Goal: Information Seeking & Learning: Learn about a topic

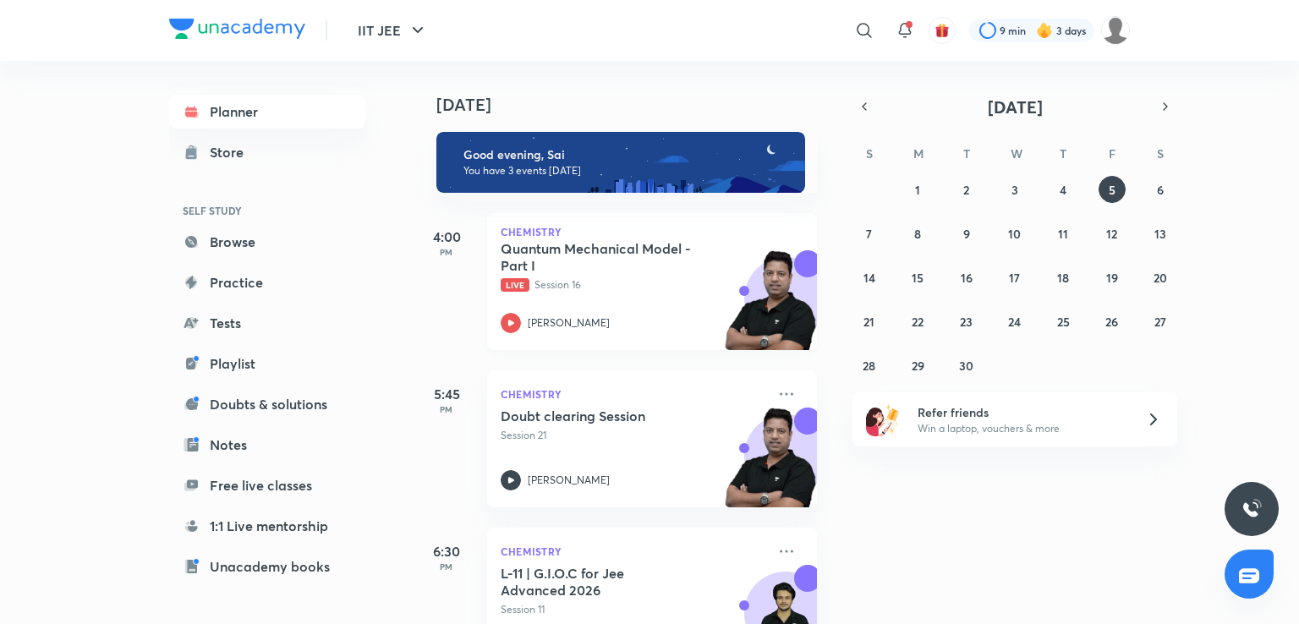
click at [653, 309] on div "Quantum Mechanical Model - Part I Live Session 16 Brijesh Jindal" at bounding box center [634, 286] width 266 height 93
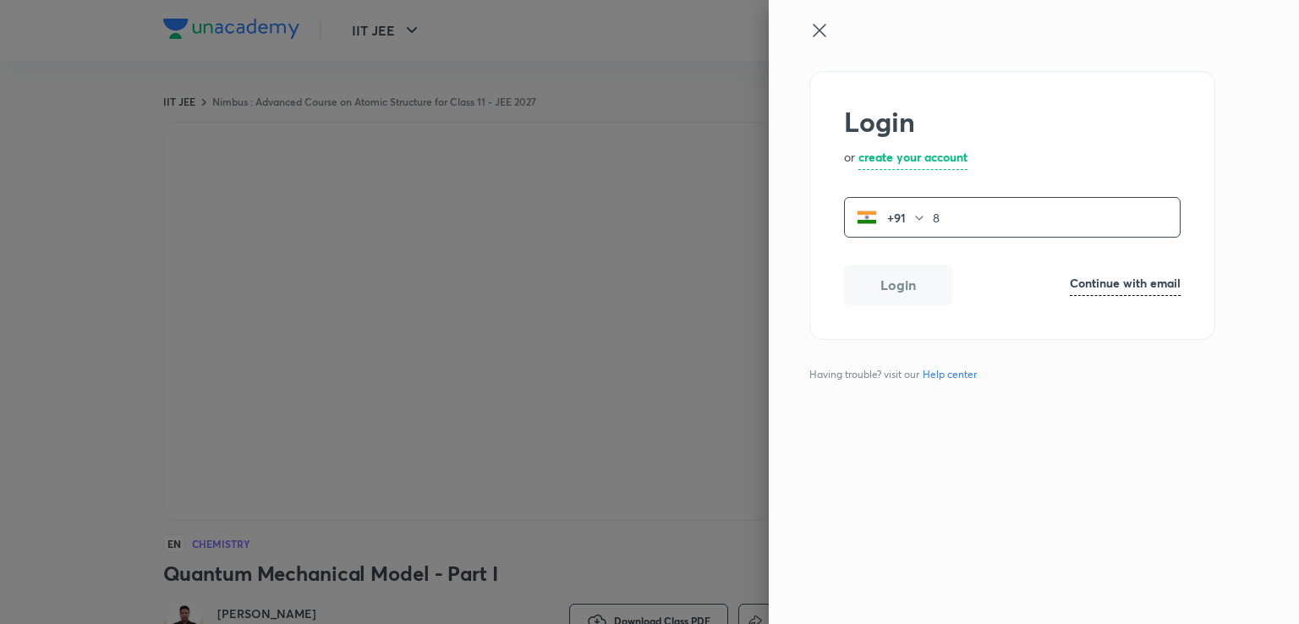
type input "8"
